Goal: Task Accomplishment & Management: Use online tool/utility

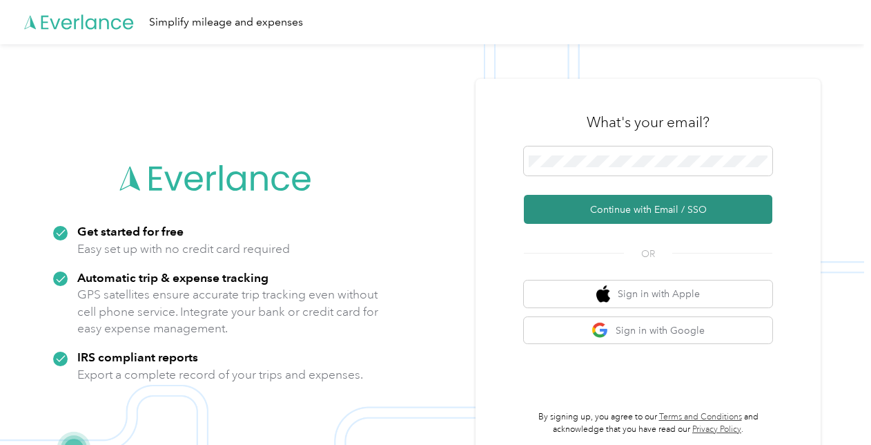
click at [606, 210] on button "Continue with Email / SSO" at bounding box center [648, 209] width 249 height 29
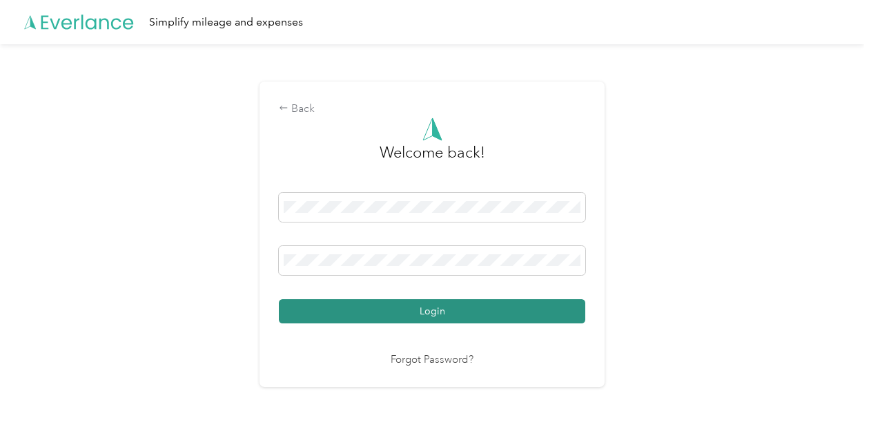
click at [414, 312] on button "Login" at bounding box center [432, 311] width 307 height 24
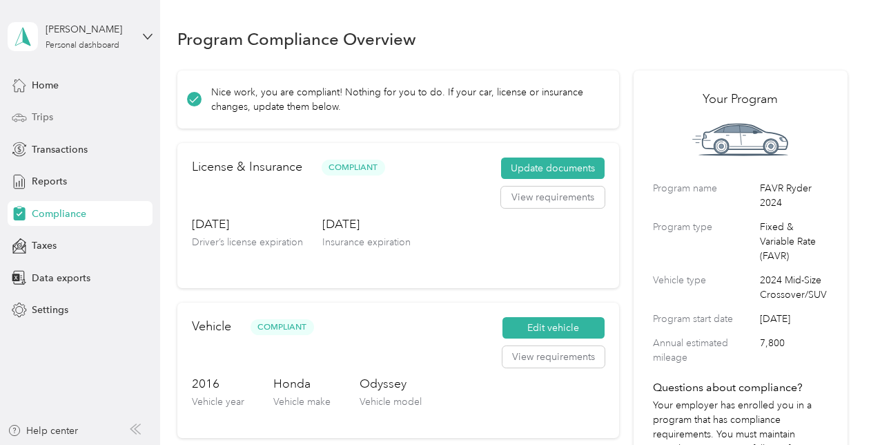
click at [32, 116] on span "Trips" at bounding box center [42, 117] width 21 height 15
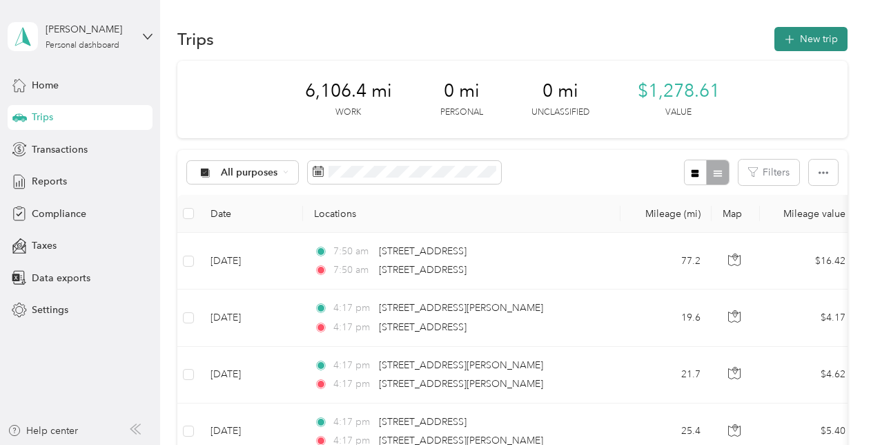
click at [816, 45] on button "New trip" at bounding box center [811, 39] width 73 height 24
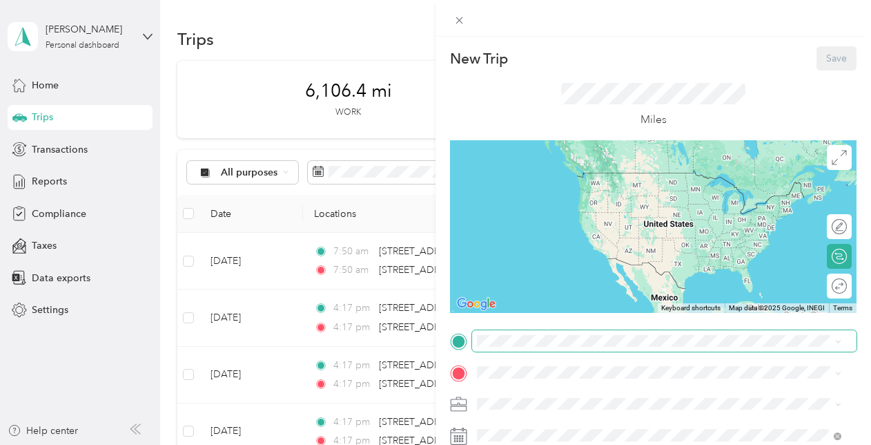
click at [539, 347] on span at bounding box center [664, 341] width 385 height 22
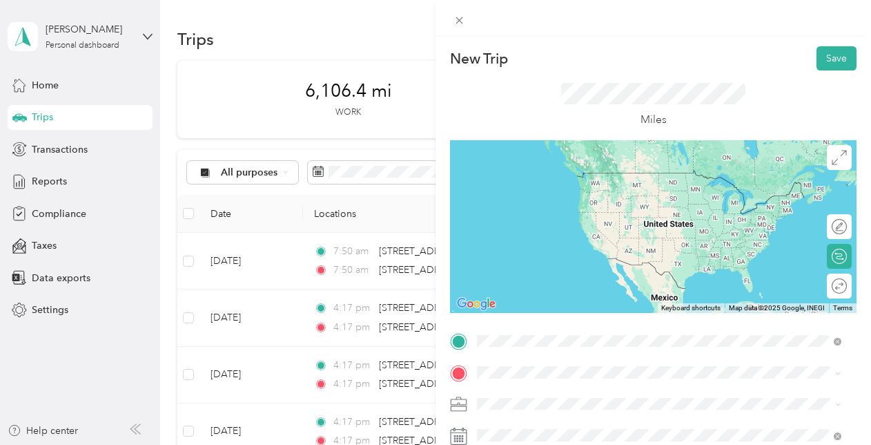
click at [563, 177] on span "[STREET_ADDRESS][US_STATE]" at bounding box center [572, 172] width 138 height 12
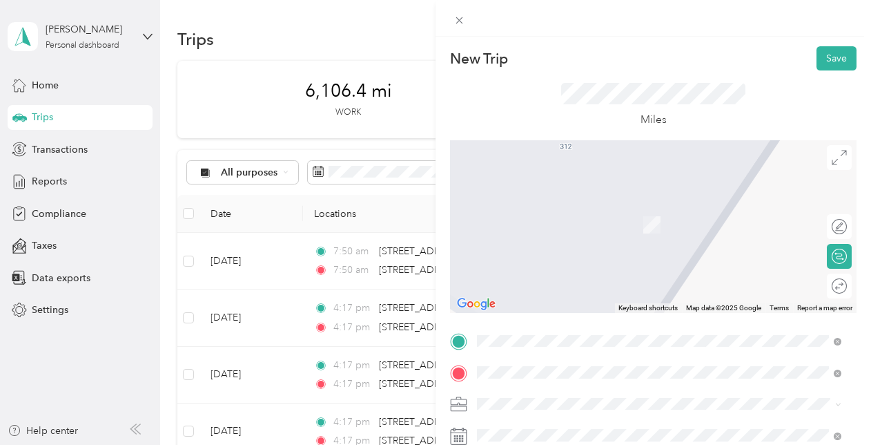
click at [617, 229] on div "[STREET_ADDRESS][PERSON_NAME][US_STATE]" at bounding box center [659, 219] width 355 height 19
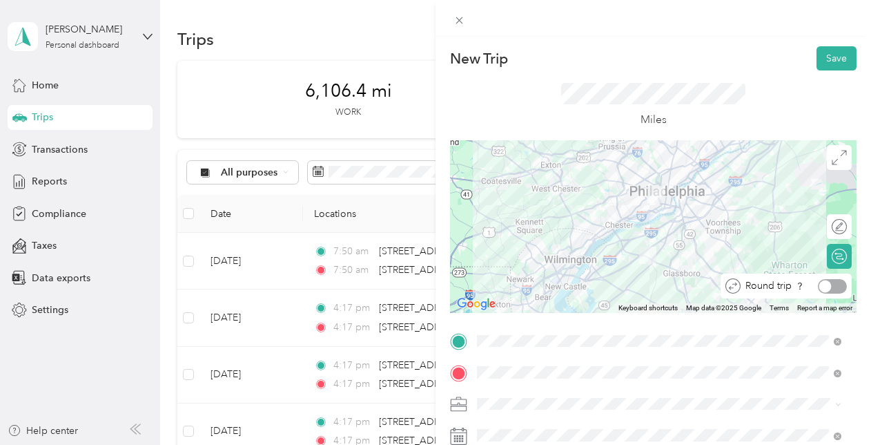
click at [827, 283] on div at bounding box center [832, 286] width 29 height 15
click at [829, 58] on button "Save" at bounding box center [837, 58] width 40 height 24
